Goal: Task Accomplishment & Management: Complete application form

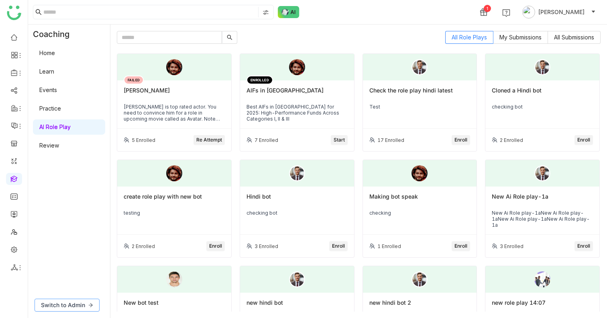
click at [70, 300] on button "Switch to Admin" at bounding box center [67, 304] width 65 height 13
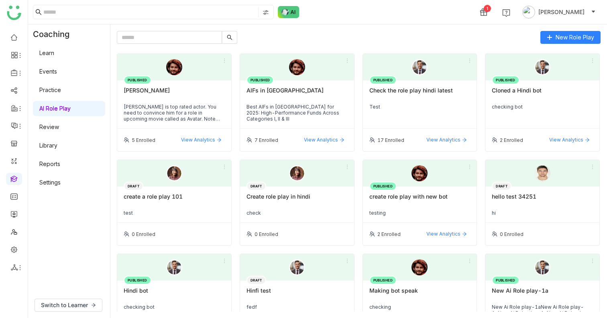
click at [61, 179] on link "Settings" at bounding box center [49, 182] width 21 height 7
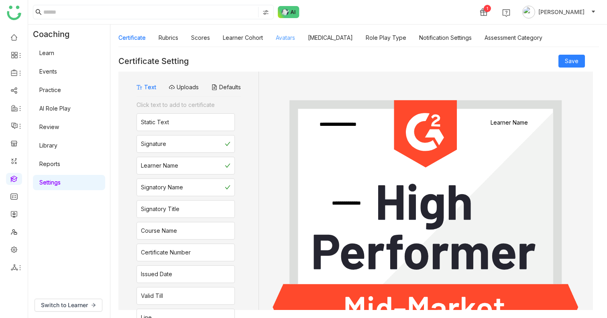
click at [285, 36] on link "Avatars" at bounding box center [285, 37] width 19 height 7
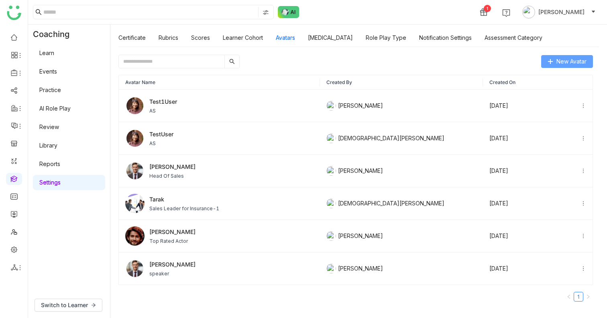
click at [567, 59] on span "New Avatar" at bounding box center [572, 61] width 30 height 9
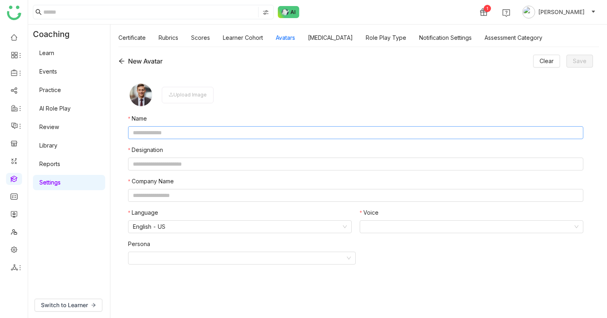
click at [177, 129] on input "text" at bounding box center [355, 132] width 455 height 13
type input "**********"
click at [280, 96] on nz-form-item "Upload Image" at bounding box center [355, 95] width 455 height 26
click at [192, 96] on div "Upload Image" at bounding box center [188, 95] width 52 height 16
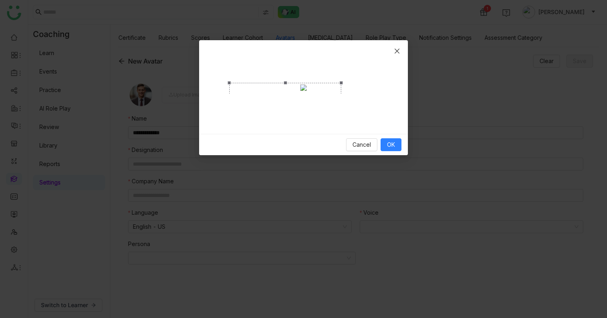
drag, startPoint x: 377, startPoint y: 188, endPoint x: 340, endPoint y: 149, distance: 53.7
click at [340, 174] on span "Crop photo" at bounding box center [341, 175] width 3 height 3
drag, startPoint x: 228, startPoint y: 55, endPoint x: 254, endPoint y: 64, distance: 27.8
click at [254, 90] on span "Crop photo" at bounding box center [255, 91] width 3 height 3
drag, startPoint x: 342, startPoint y: 149, endPoint x: 362, endPoint y: 161, distance: 22.9
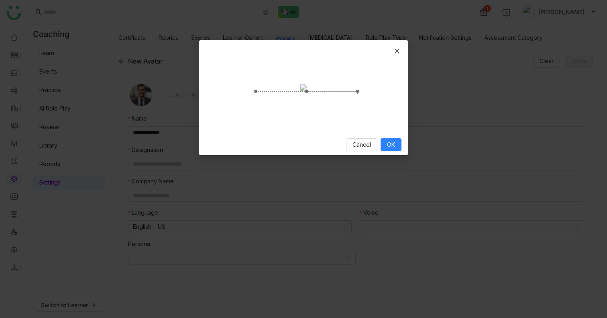
click at [359, 185] on span "Crop photo" at bounding box center [357, 186] width 3 height 3
drag, startPoint x: 324, startPoint y: 147, endPoint x: 316, endPoint y: 145, distance: 8.5
click at [316, 145] on div "Crop photo" at bounding box center [302, 139] width 108 height 98
drag, startPoint x: 358, startPoint y: 161, endPoint x: 364, endPoint y: 180, distance: 19.8
click at [364, 206] on span "Crop photo" at bounding box center [363, 207] width 3 height 3
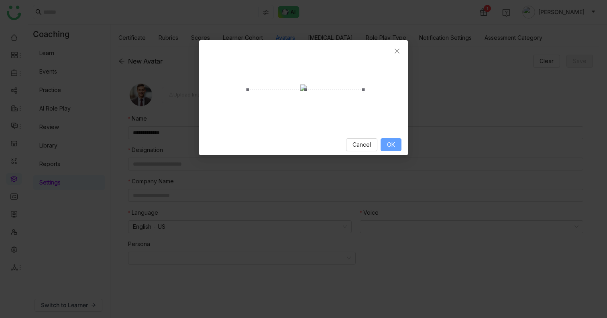
click at [397, 151] on button "OK" at bounding box center [391, 144] width 21 height 13
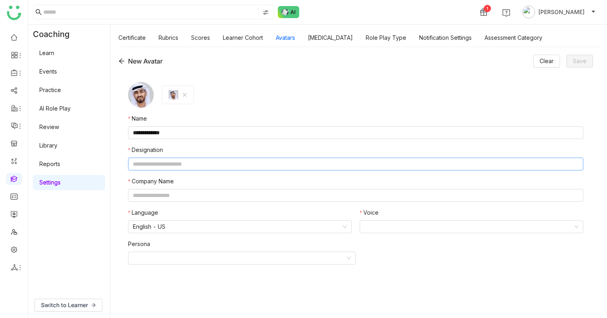
click at [162, 166] on input "text" at bounding box center [355, 163] width 455 height 13
type input "***"
click at [162, 195] on input "text" at bounding box center [355, 195] width 455 height 13
type input "**********"
click at [158, 222] on nz-select-item "English - US" at bounding box center [240, 226] width 214 height 12
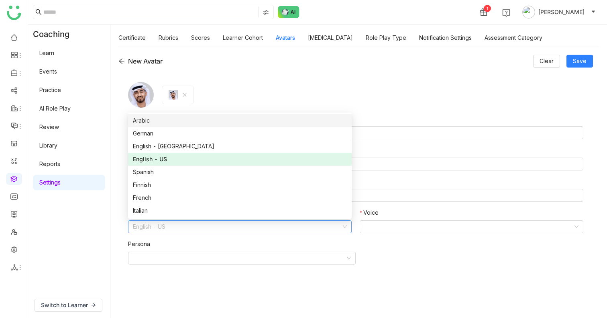
click at [159, 120] on div "Arabic" at bounding box center [240, 120] width 214 height 9
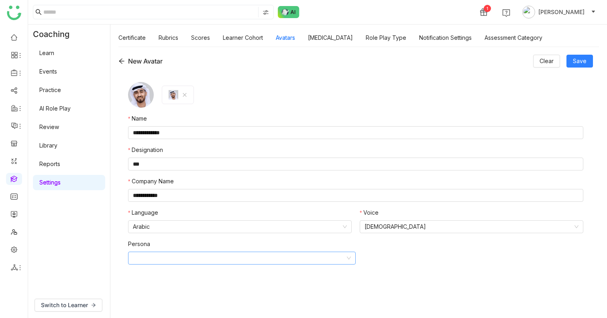
click at [222, 258] on input at bounding box center [239, 258] width 212 height 12
click at [444, 229] on nz-select-item "Male" at bounding box center [472, 226] width 214 height 12
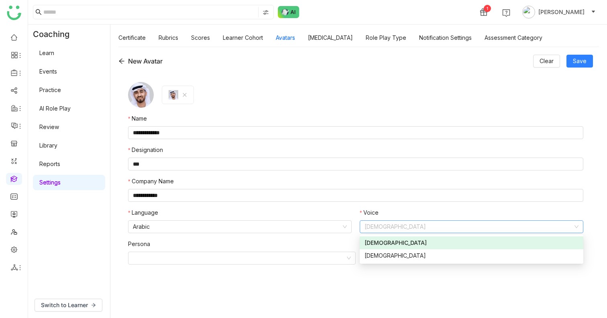
click at [444, 228] on nz-select-item "Male" at bounding box center [472, 226] width 214 height 12
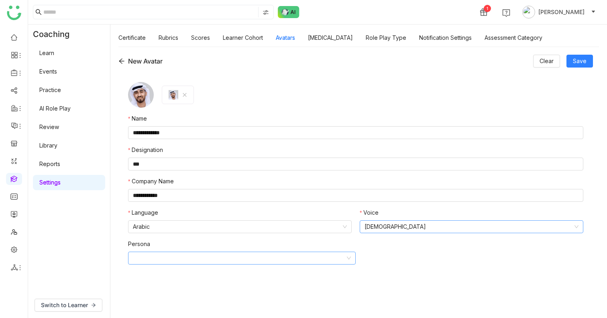
click at [177, 255] on input at bounding box center [239, 258] width 212 height 12
click at [191, 255] on input at bounding box center [239, 258] width 212 height 12
click at [462, 263] on nz-form-item "Persona" at bounding box center [355, 251] width 455 height 25
click at [151, 259] on input at bounding box center [239, 258] width 212 height 12
click at [577, 272] on form "**********" at bounding box center [355, 191] width 455 height 218
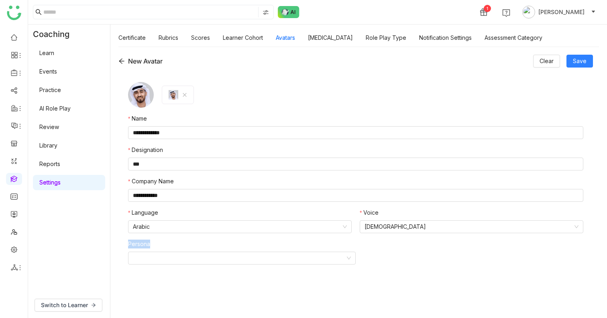
click at [120, 244] on div "**********" at bounding box center [355, 190] width 475 height 237
copy label "Persona"
click at [589, 63] on button "Save" at bounding box center [580, 61] width 27 height 13
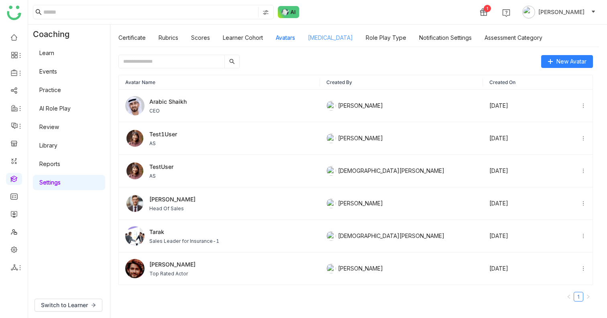
click at [328, 39] on link "Personality Type" at bounding box center [330, 37] width 45 height 7
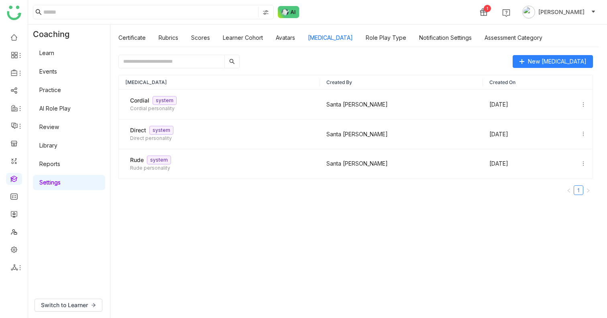
click at [296, 39] on div "Certificate Rubrics Scores Learner Cohort Avatars Personality Type Role Play Ty…" at bounding box center [330, 38] width 424 height 18
click at [294, 39] on link "Avatars" at bounding box center [285, 37] width 19 height 7
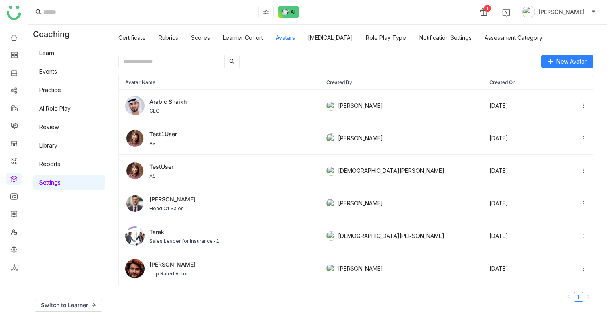
click at [53, 109] on link "AI Role Play" at bounding box center [54, 108] width 31 height 7
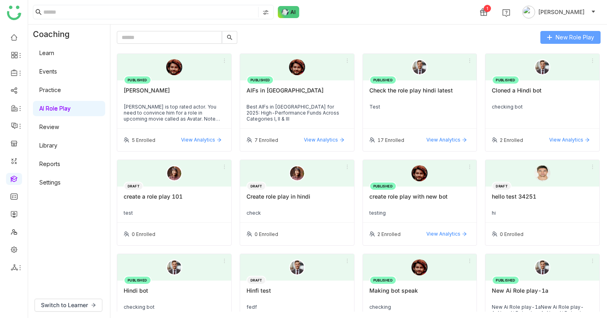
click at [581, 41] on span "New Role Play" at bounding box center [575, 37] width 39 height 9
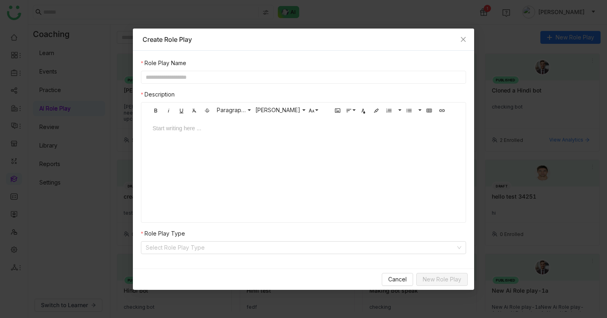
click at [169, 75] on input "text" at bounding box center [303, 77] width 325 height 13
type input "**********"
click at [167, 126] on div at bounding box center [304, 128] width 302 height 9
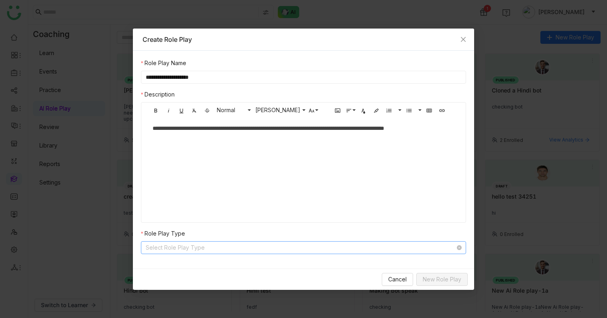
click at [189, 249] on input at bounding box center [301, 247] width 310 height 12
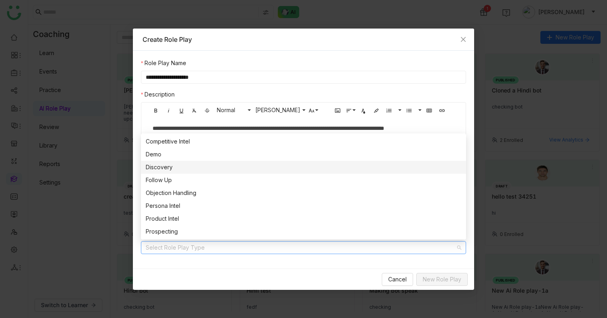
click at [174, 164] on div "Discovery" at bounding box center [304, 167] width 316 height 9
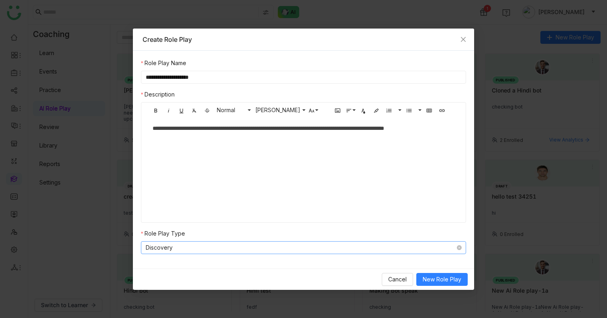
click at [235, 242] on nz-select-item "Discovery" at bounding box center [304, 247] width 316 height 12
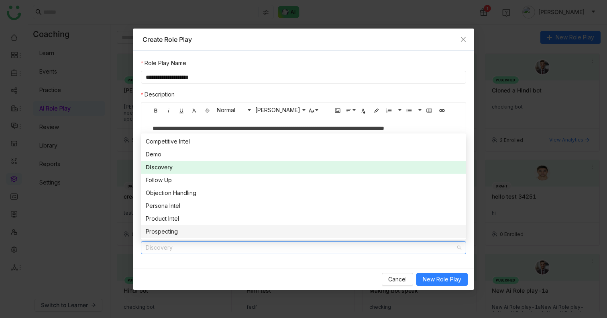
click at [186, 228] on div "Prospecting" at bounding box center [304, 231] width 316 height 9
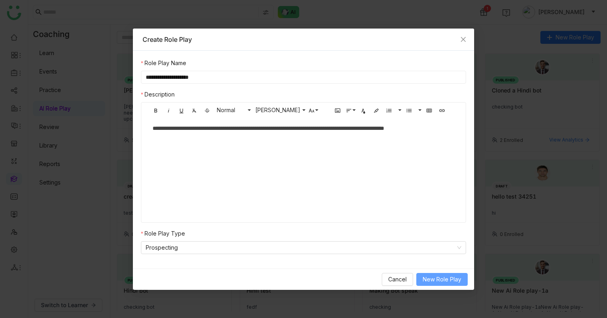
click at [449, 280] on span "New Role Play" at bounding box center [442, 279] width 39 height 9
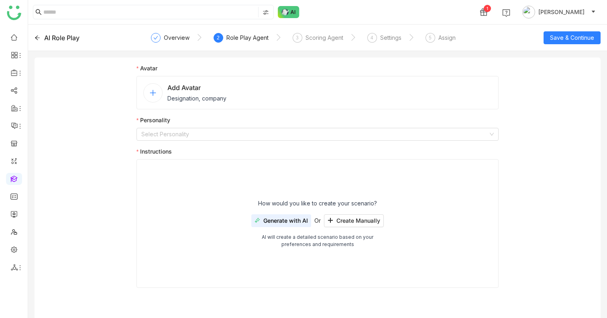
click at [157, 93] on nz-avatar at bounding box center [152, 92] width 19 height 19
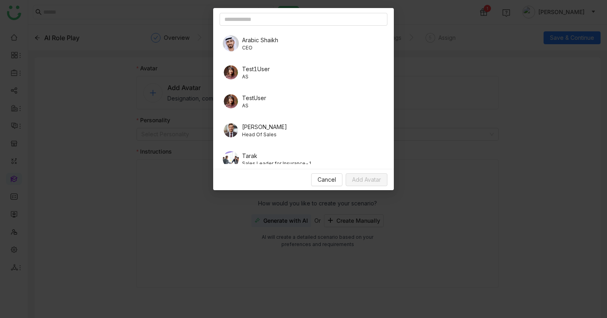
click at [253, 40] on span "Arabic Shaikh" at bounding box center [260, 40] width 36 height 8
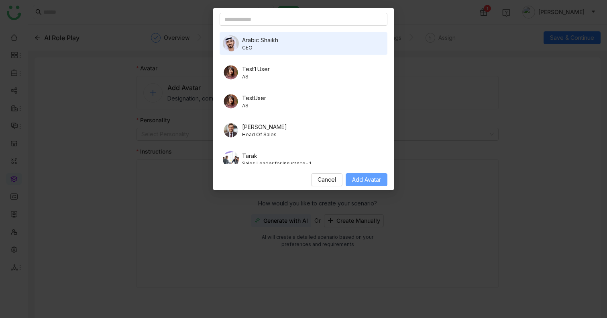
click at [367, 174] on button "Add Avatar" at bounding box center [367, 179] width 42 height 13
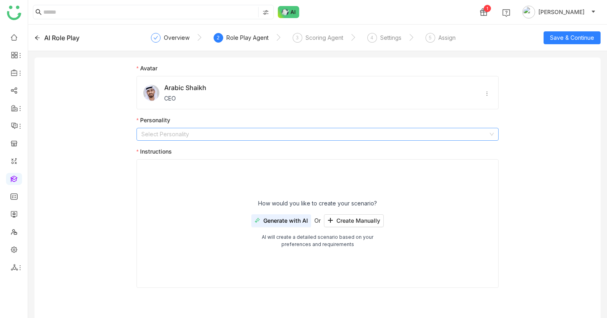
click at [201, 133] on input at bounding box center [314, 134] width 347 height 12
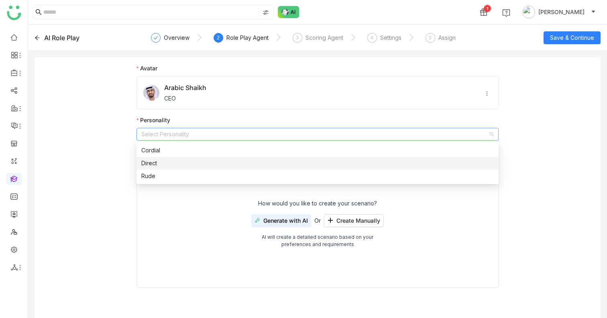
click at [189, 162] on div "Direct" at bounding box center [317, 163] width 353 height 9
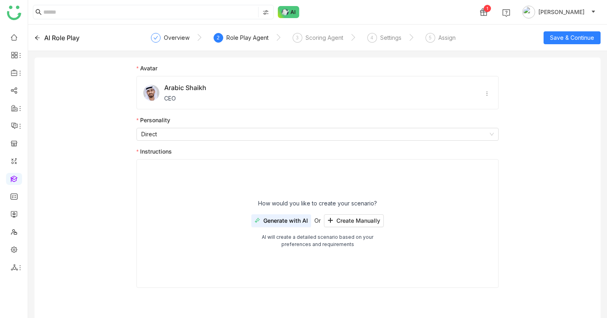
click at [285, 221] on span "Generate with AI" at bounding box center [285, 220] width 45 height 6
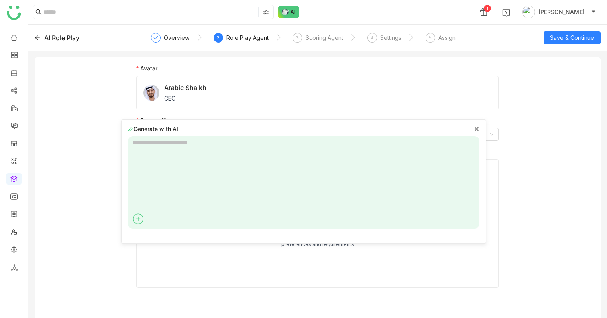
click at [200, 155] on textarea at bounding box center [303, 182] width 351 height 92
type textarea "**********"
type textarea "*"
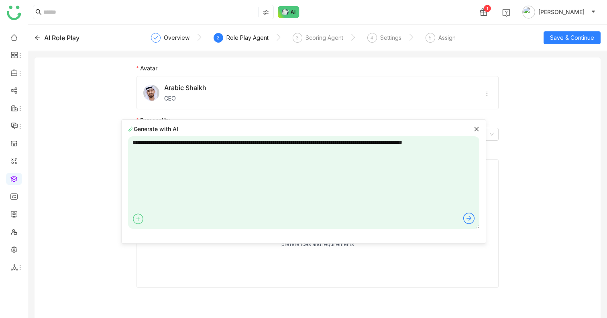
type textarea "**********"
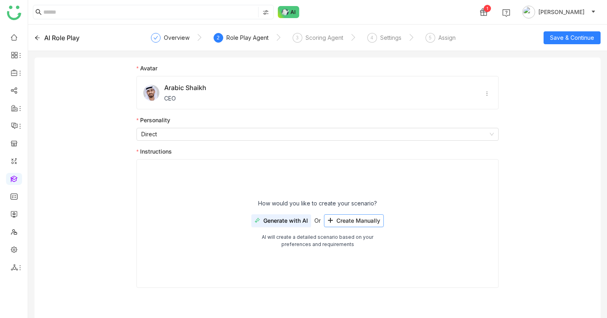
click at [351, 219] on span "Create Manually" at bounding box center [358, 220] width 44 height 6
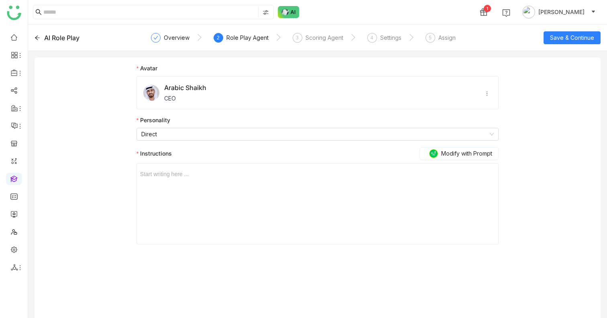
click at [226, 178] on div at bounding box center [317, 173] width 355 height 9
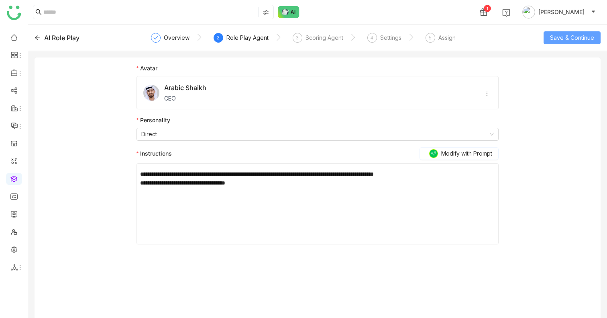
click at [563, 38] on span "Save & Continue" at bounding box center [572, 37] width 44 height 9
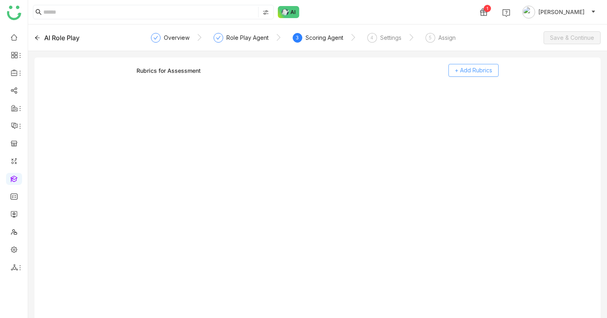
click at [455, 75] on button "+ Add Rubrics" at bounding box center [474, 70] width 50 height 13
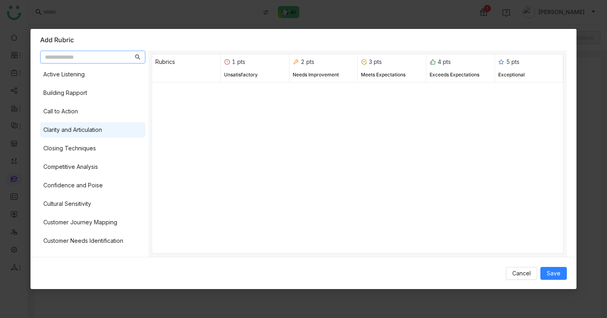
click at [84, 128] on div "Clarity and Articulation" at bounding box center [72, 129] width 59 height 9
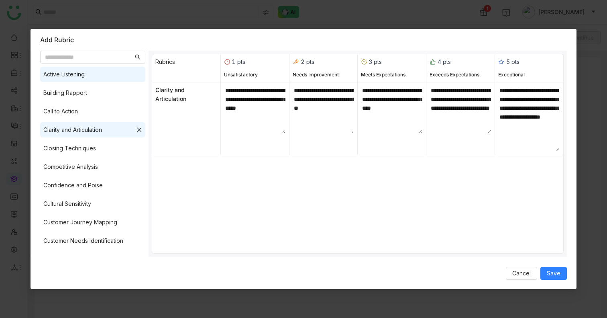
click at [78, 75] on div "Active Listening" at bounding box center [63, 74] width 41 height 9
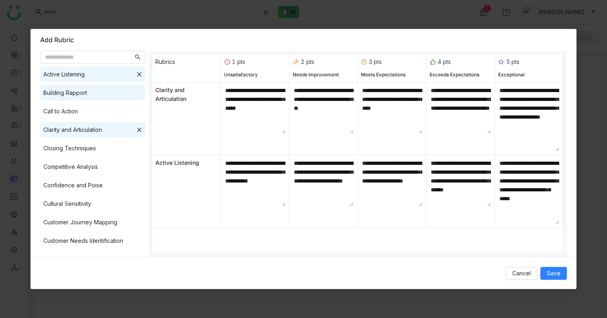
click at [75, 93] on div "Building Rapport" at bounding box center [65, 92] width 44 height 9
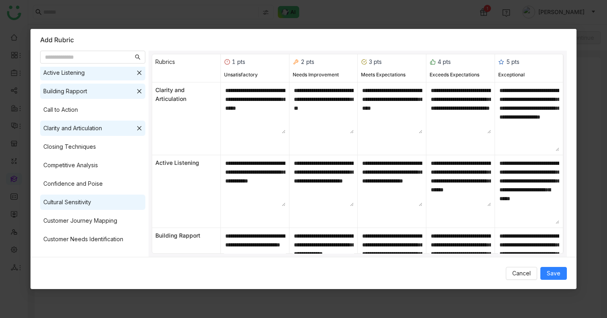
click at [91, 209] on div "Cultural Sensitivity" at bounding box center [93, 201] width 106 height 15
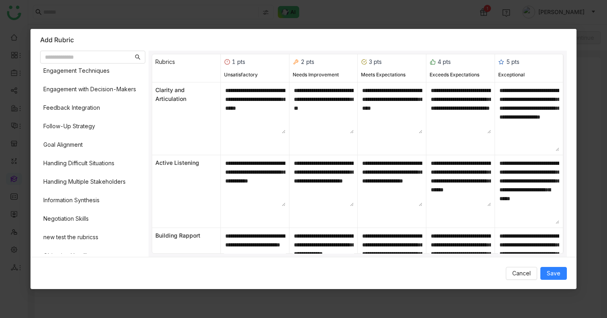
scroll to position [227, 0]
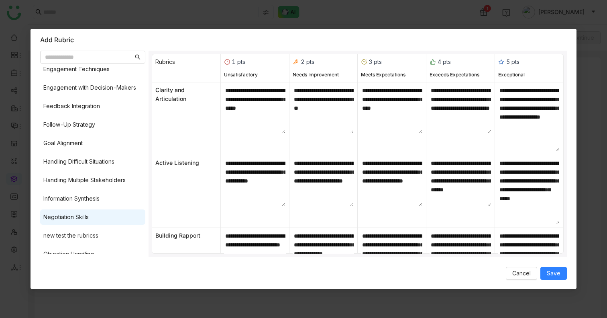
click at [80, 217] on div "Negotiation Skills" at bounding box center [65, 216] width 45 height 9
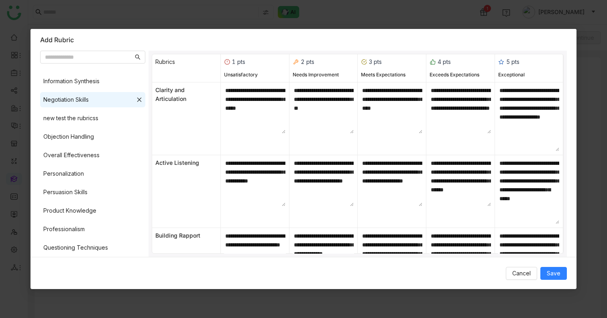
scroll to position [365, 0]
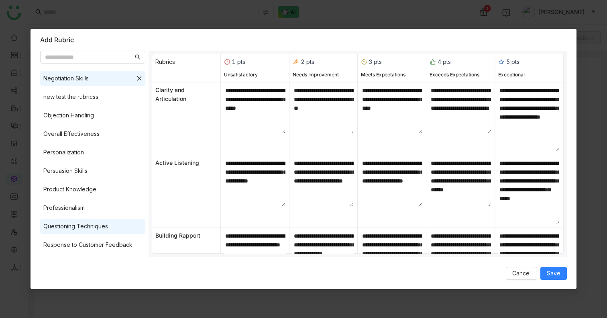
click at [88, 226] on div "Questioning Techniques" at bounding box center [75, 226] width 65 height 9
click at [562, 268] on button "Save" at bounding box center [553, 273] width 27 height 13
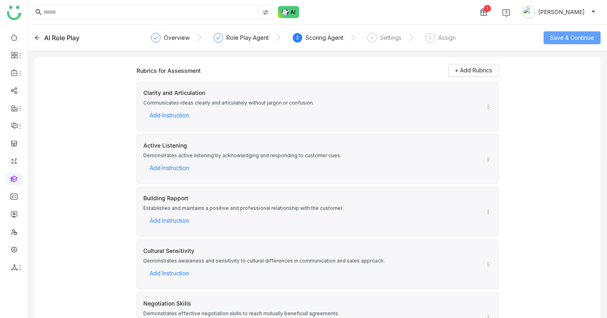
click at [556, 37] on span "Save & Continue" at bounding box center [572, 37] width 44 height 9
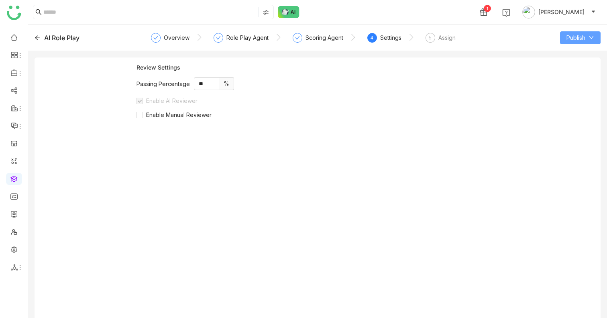
click at [578, 36] on span "Publish" at bounding box center [576, 37] width 19 height 9
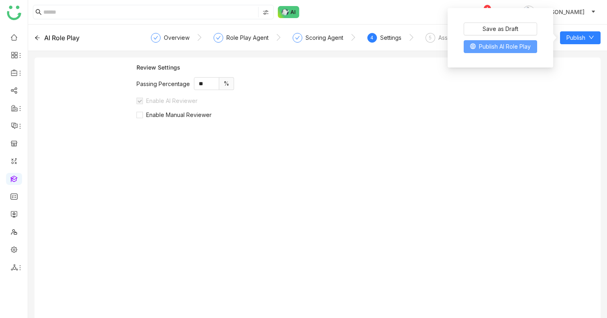
click at [491, 46] on span "Publish AI Role Play" at bounding box center [505, 46] width 52 height 9
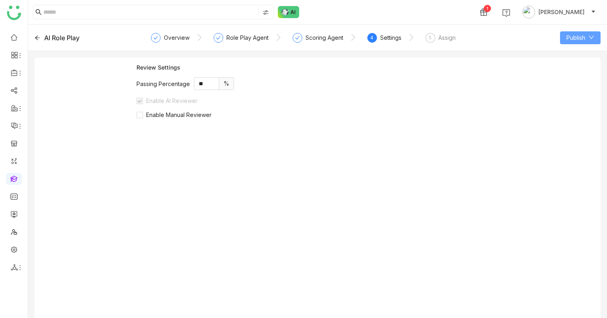
click at [590, 41] on button "Publish" at bounding box center [580, 37] width 41 height 13
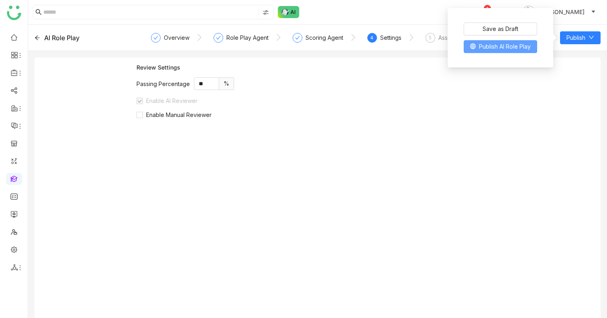
click at [503, 47] on span "Publish AI Role Play" at bounding box center [505, 46] width 52 height 9
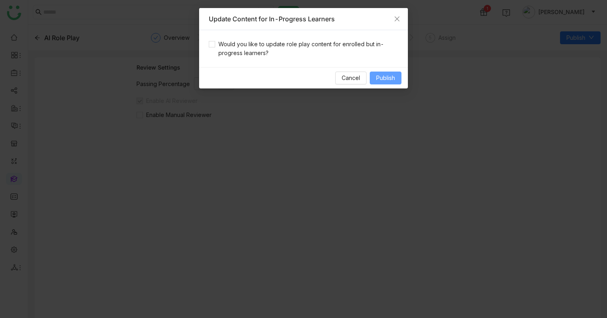
click at [392, 82] on span "Publish" at bounding box center [385, 77] width 19 height 9
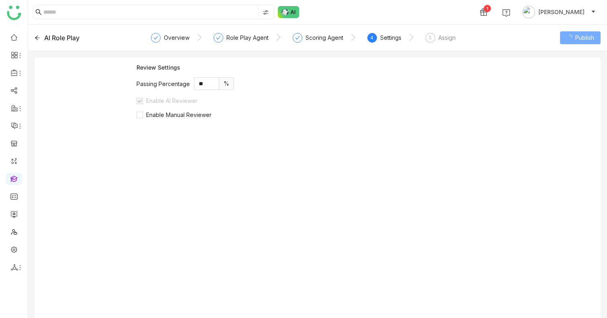
click at [37, 37] on icon at bounding box center [38, 38] width 6 height 6
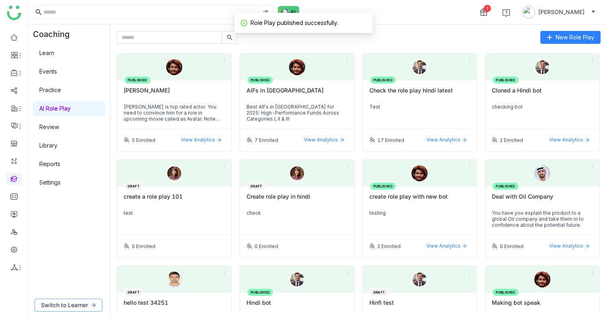
click at [77, 301] on span "Switch to Learner" at bounding box center [64, 304] width 47 height 9
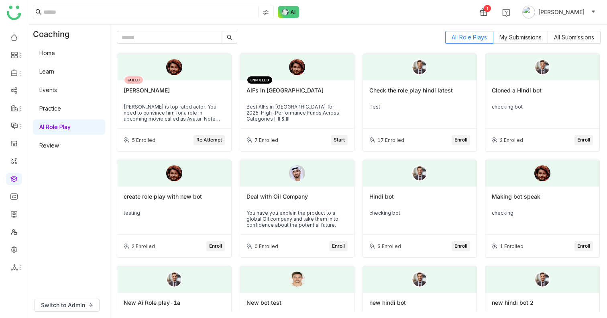
click at [58, 108] on link "Practice" at bounding box center [50, 108] width 22 height 7
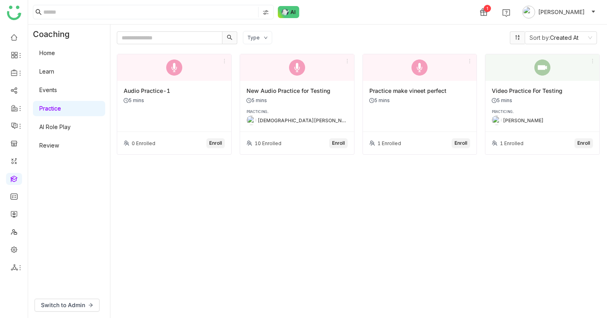
click at [51, 123] on link "AI Role Play" at bounding box center [54, 126] width 31 height 7
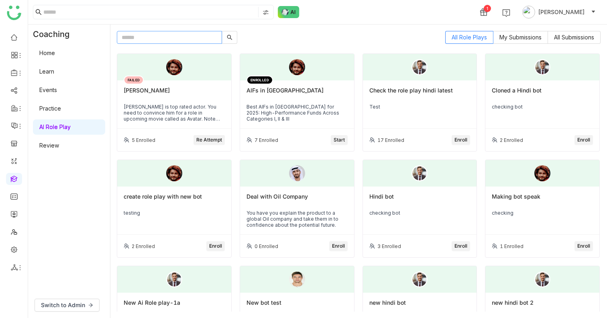
click at [153, 39] on input "text" at bounding box center [169, 37] width 105 height 13
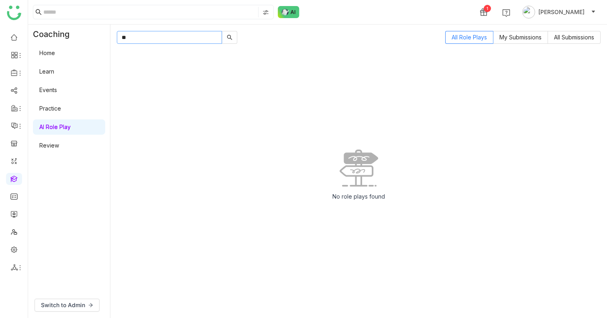
type input "*"
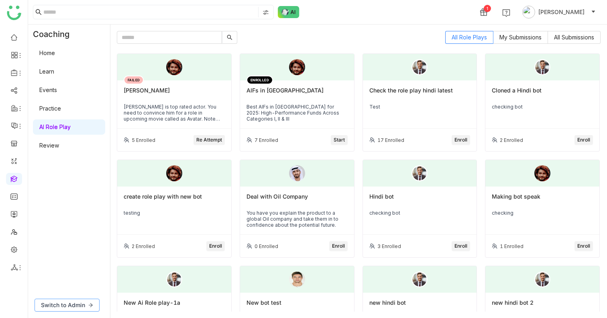
click at [73, 302] on span "Switch to Admin" at bounding box center [63, 304] width 44 height 9
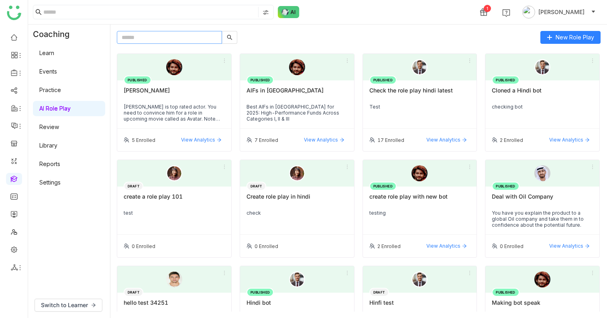
click at [153, 37] on input "text" at bounding box center [169, 37] width 105 height 13
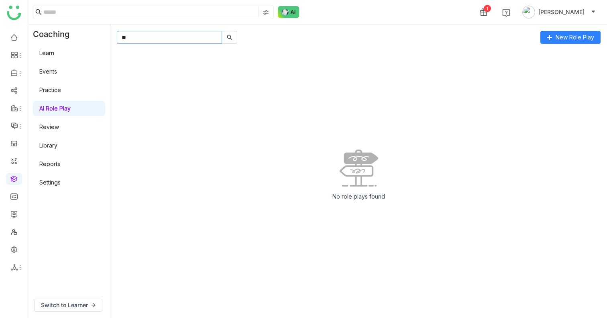
type input "*"
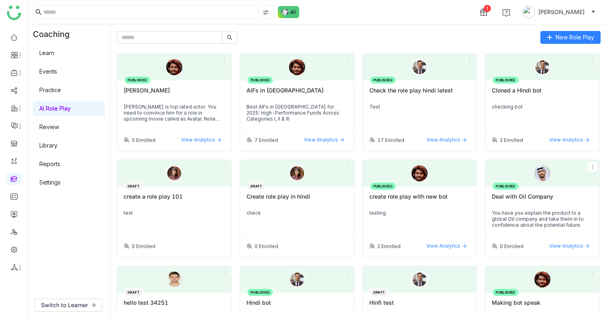
click at [590, 166] on icon at bounding box center [593, 167] width 6 height 6
click at [582, 181] on li "Edit" at bounding box center [575, 180] width 33 height 15
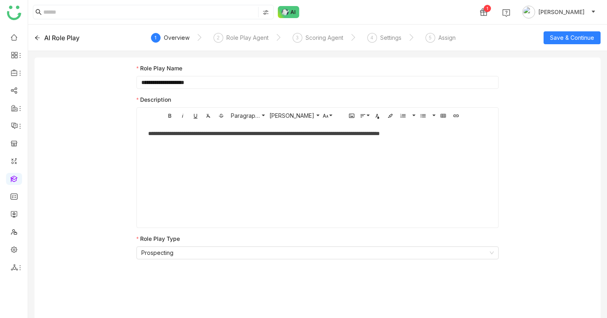
click at [151, 81] on input "**********" at bounding box center [318, 82] width 362 height 13
type input "**********"
click at [586, 37] on span "Save & Continue" at bounding box center [572, 37] width 44 height 9
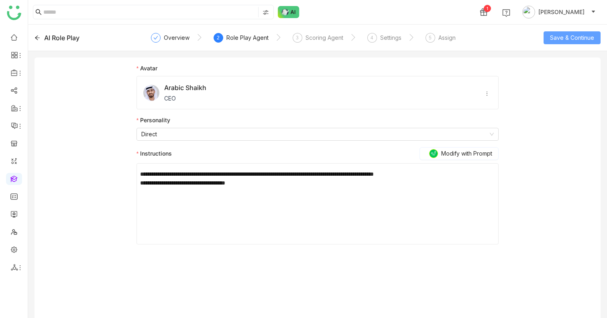
click at [574, 40] on span "Save & Continue" at bounding box center [572, 37] width 44 height 9
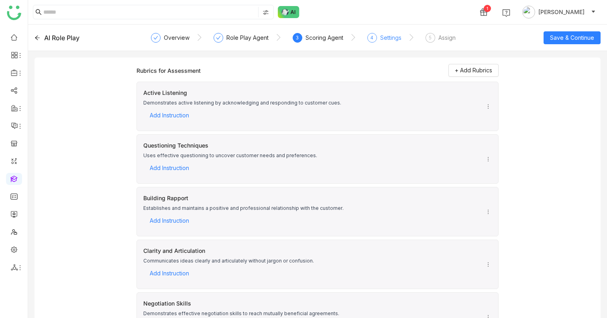
click at [375, 35] on div "4" at bounding box center [372, 38] width 10 height 10
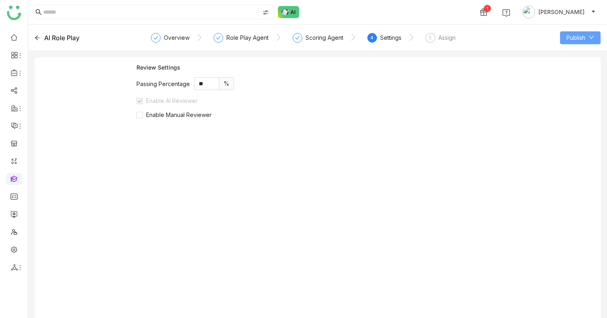
click at [582, 36] on span "Publish" at bounding box center [576, 37] width 19 height 9
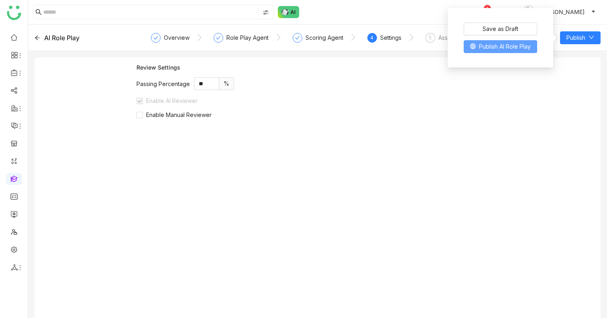
click at [504, 46] on span "Publish AI Role Play" at bounding box center [505, 46] width 52 height 9
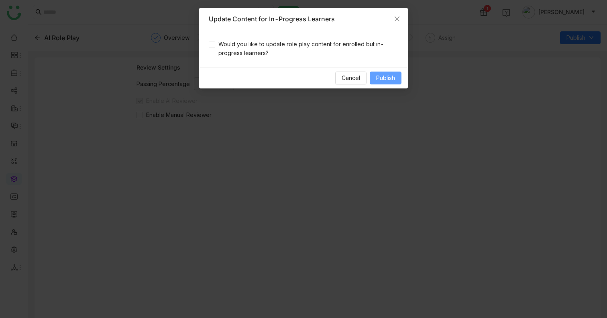
click at [394, 75] on span "Publish" at bounding box center [385, 77] width 19 height 9
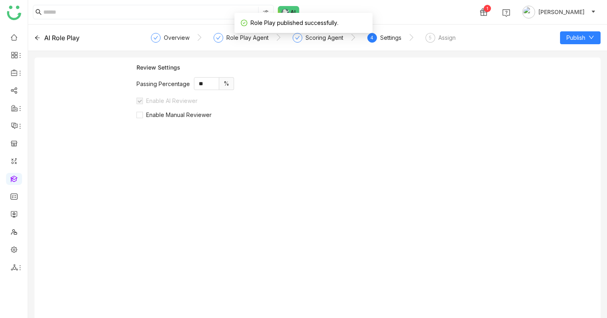
click at [39, 37] on icon at bounding box center [37, 37] width 5 height 4
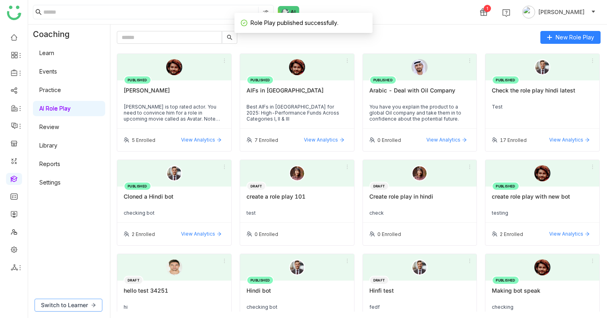
click at [65, 307] on span "Switch to Learner" at bounding box center [64, 304] width 47 height 9
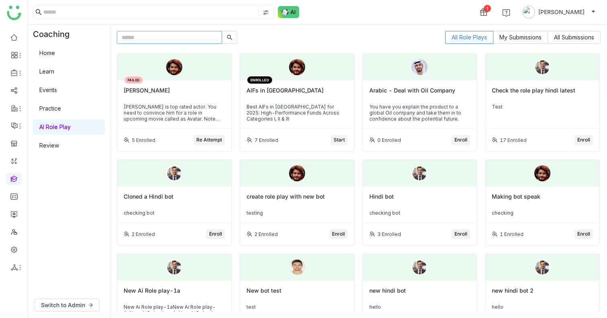
click at [165, 36] on input "text" at bounding box center [169, 37] width 105 height 13
click at [387, 106] on div "You have you explain the product to a global Oil company and take them in to co…" at bounding box center [419, 113] width 101 height 18
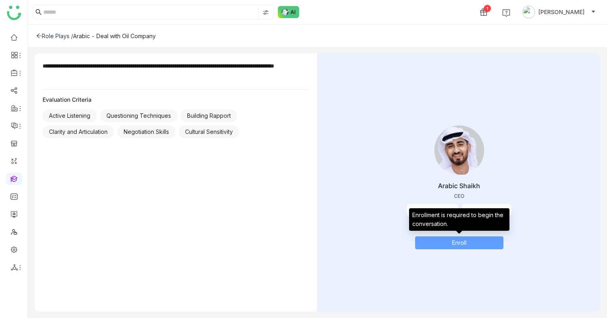
click at [475, 247] on button "Enroll" at bounding box center [459, 242] width 88 height 13
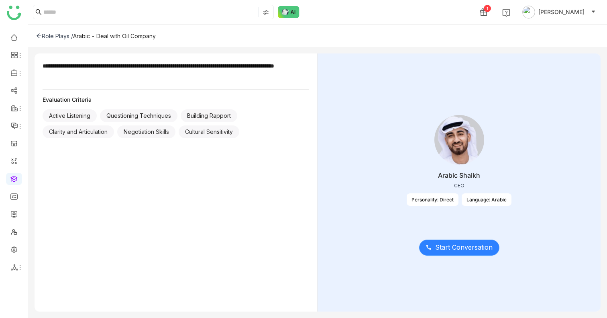
click at [463, 246] on span "Start Conversation" at bounding box center [463, 247] width 57 height 10
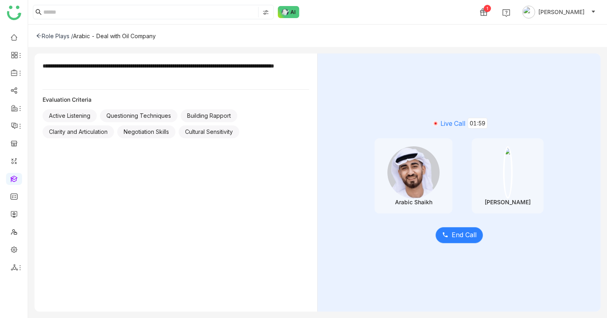
click at [461, 240] on button "End Call" at bounding box center [459, 235] width 47 height 16
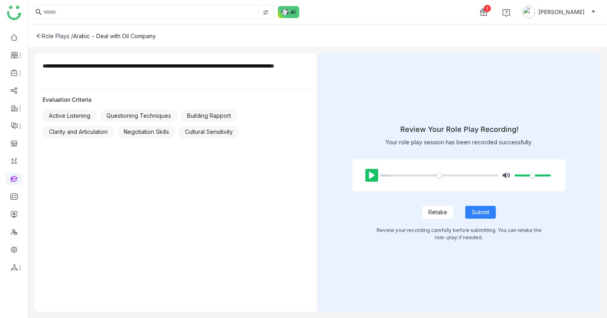
click at [369, 179] on button "Pause Play" at bounding box center [371, 175] width 13 height 13
click at [369, 177] on button "Pause Play" at bounding box center [371, 175] width 13 height 13
type input "*****"
click at [470, 208] on button "Submit" at bounding box center [480, 212] width 31 height 13
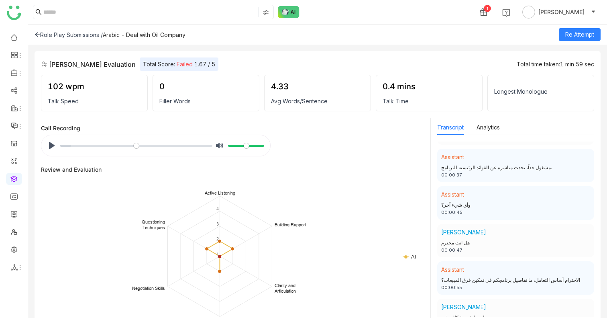
scroll to position [326, 0]
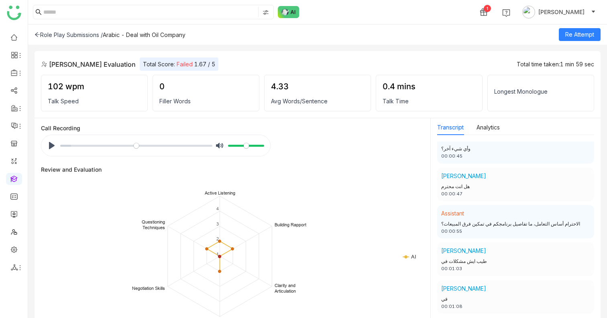
click at [496, 220] on div "الاحترام أساس التعامل، ما تفاصيل برنامجكم في تمكين فرق المبيعات؟" at bounding box center [515, 224] width 149 height 8
copy div "الاحترام أساس التعامل، ما تفاصيل برنامجكم في تمكين فرق المبيعات؟"
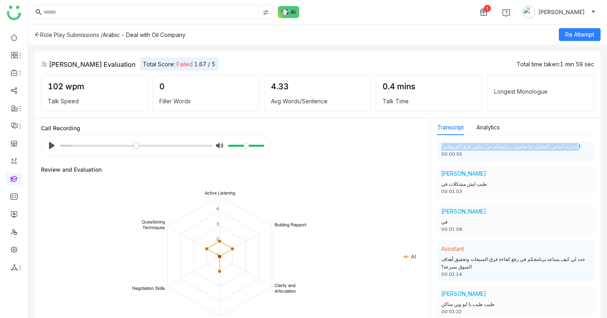
scroll to position [505, 0]
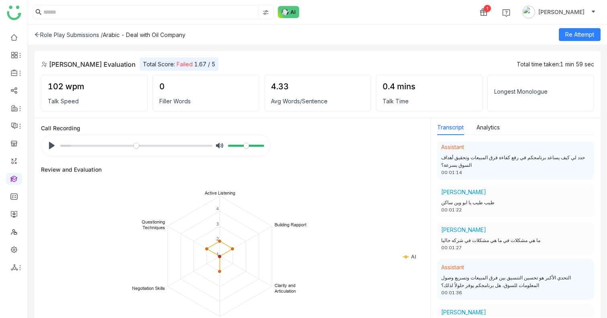
click at [500, 237] on div "ما هي مشكلات في ما هي مشكلات في شركه حاليا" at bounding box center [515, 241] width 149 height 8
copy div "ما هي مشكلات في ما هي مشكلات في شركه حاليا"
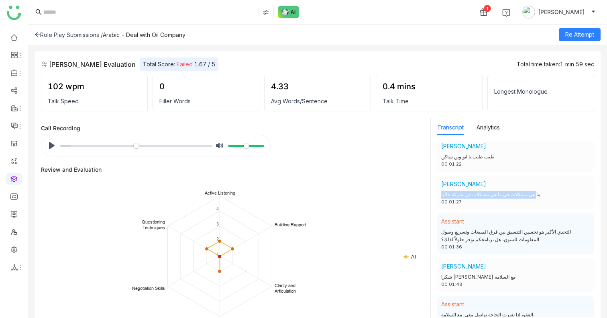
scroll to position [552, 0]
click at [523, 279] on div "00:01:48" at bounding box center [515, 282] width 149 height 7
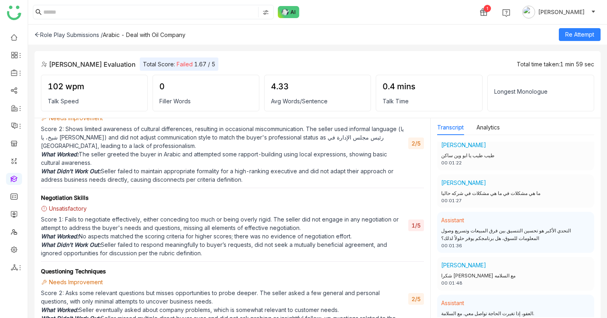
scroll to position [500, 0]
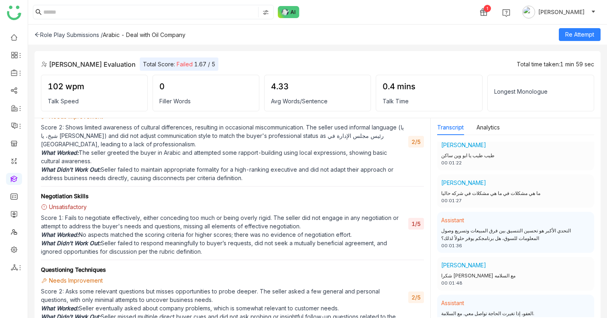
click at [122, 33] on div "Arabic - Deal with Oil Company" at bounding box center [144, 34] width 83 height 7
click at [80, 37] on div "Role Play Submissions /" at bounding box center [69, 34] width 68 height 7
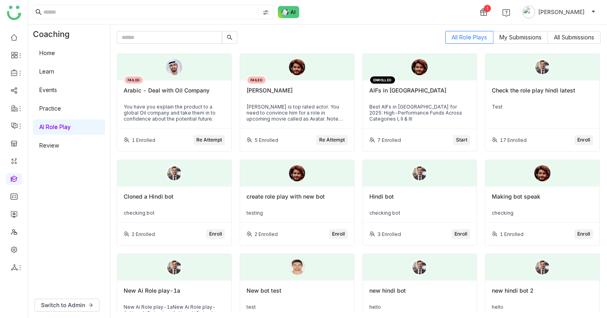
click at [156, 92] on div "Arabic - Deal with Oil Company" at bounding box center [174, 94] width 101 height 14
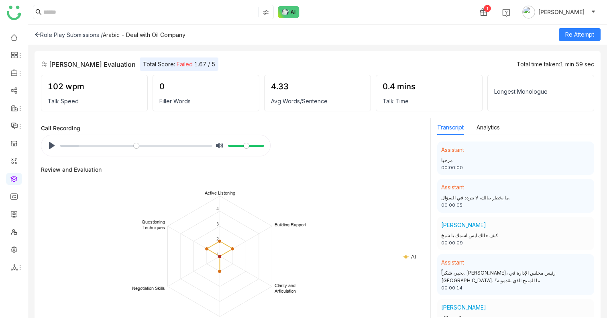
click at [38, 34] on icon at bounding box center [37, 35] width 5 height 4
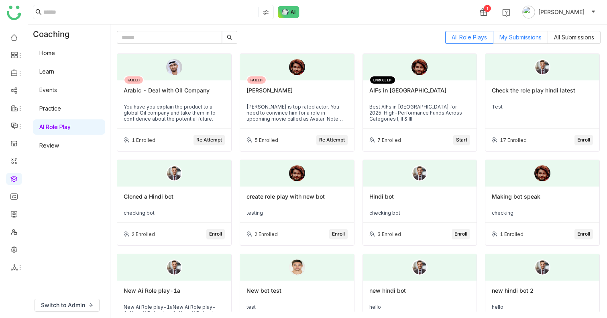
click at [522, 38] on span "My Submissions" at bounding box center [521, 37] width 42 height 7
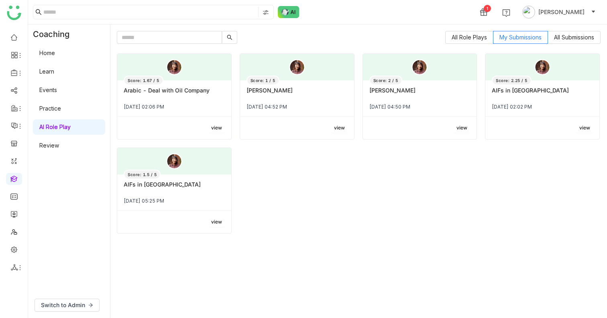
click at [385, 265] on div "All Role Plays My Submissions All Submissions Score: 1.67 / 5 Arabic - Deal wit…" at bounding box center [359, 171] width 484 height 280
click at [580, 37] on span "All Submissions" at bounding box center [574, 37] width 40 height 7
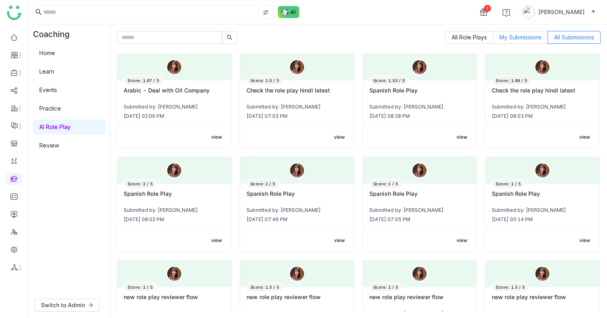
click at [516, 39] on span "My Submissions" at bounding box center [521, 37] width 42 height 7
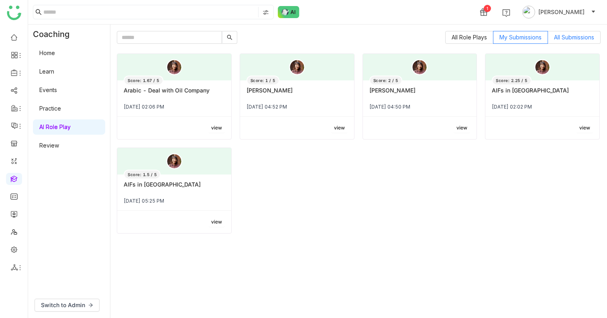
click at [576, 37] on span "All Submissions" at bounding box center [574, 37] width 40 height 7
